Goal: Complete application form

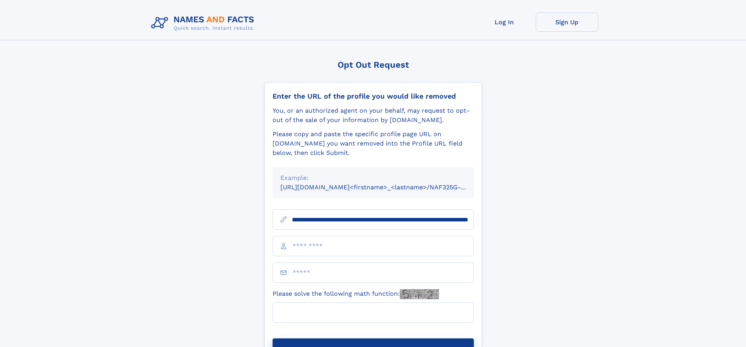
scroll to position [0, 91]
type input "**********"
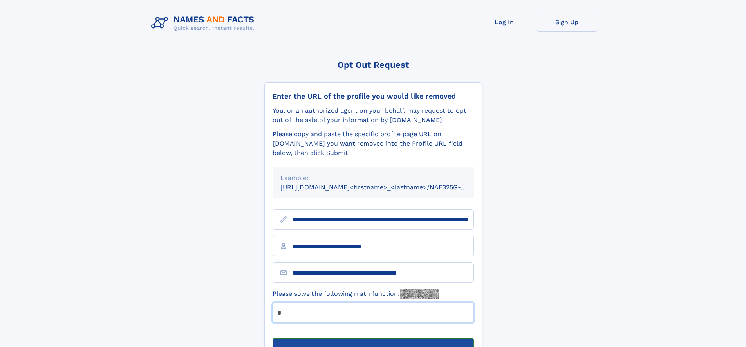
type input "*"
click at [373, 339] on button "Submit Opt Out Request" at bounding box center [372, 351] width 201 height 25
